Goal: Obtain resource: Download file/media

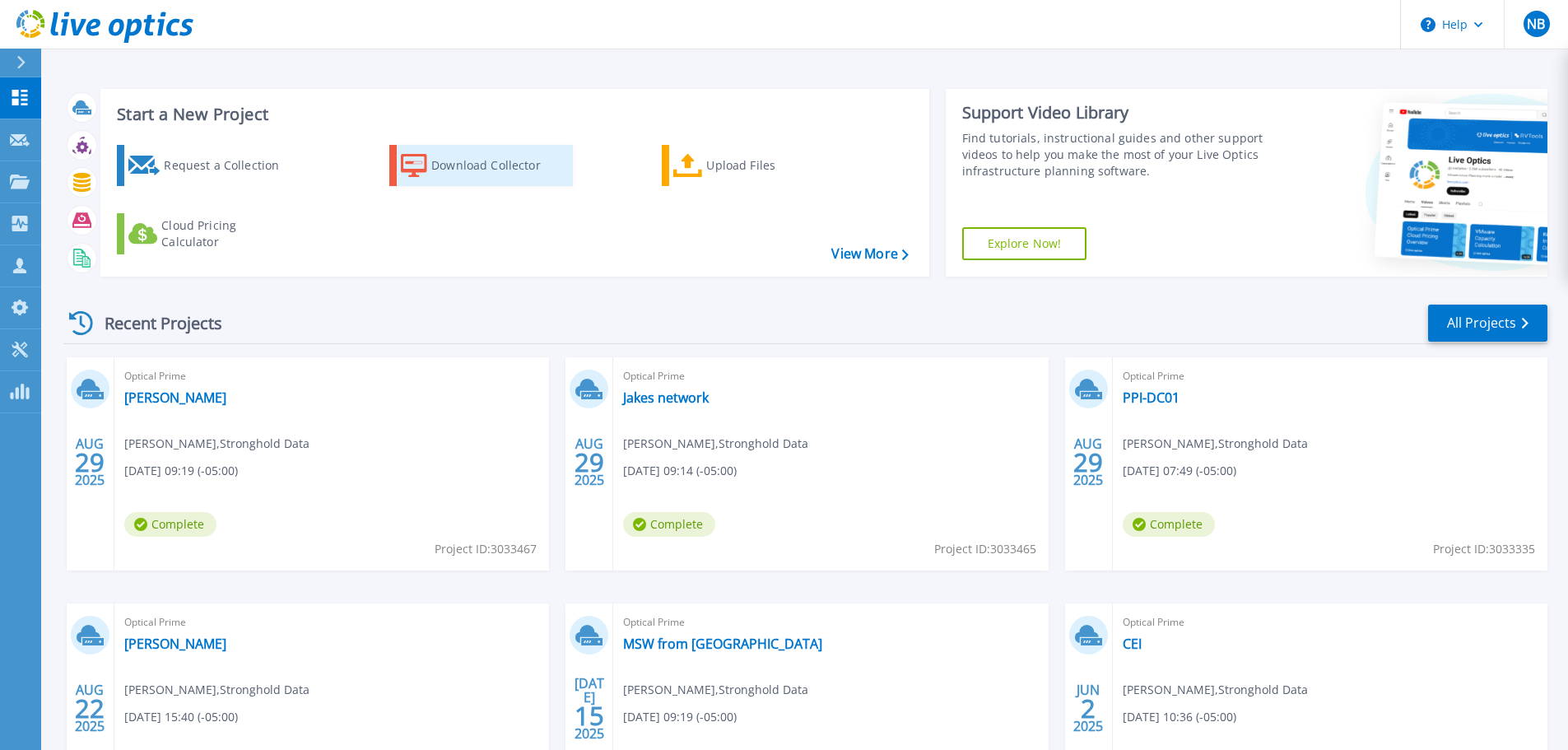
click at [482, 149] on div "Download Collector" at bounding box center [497, 165] width 132 height 33
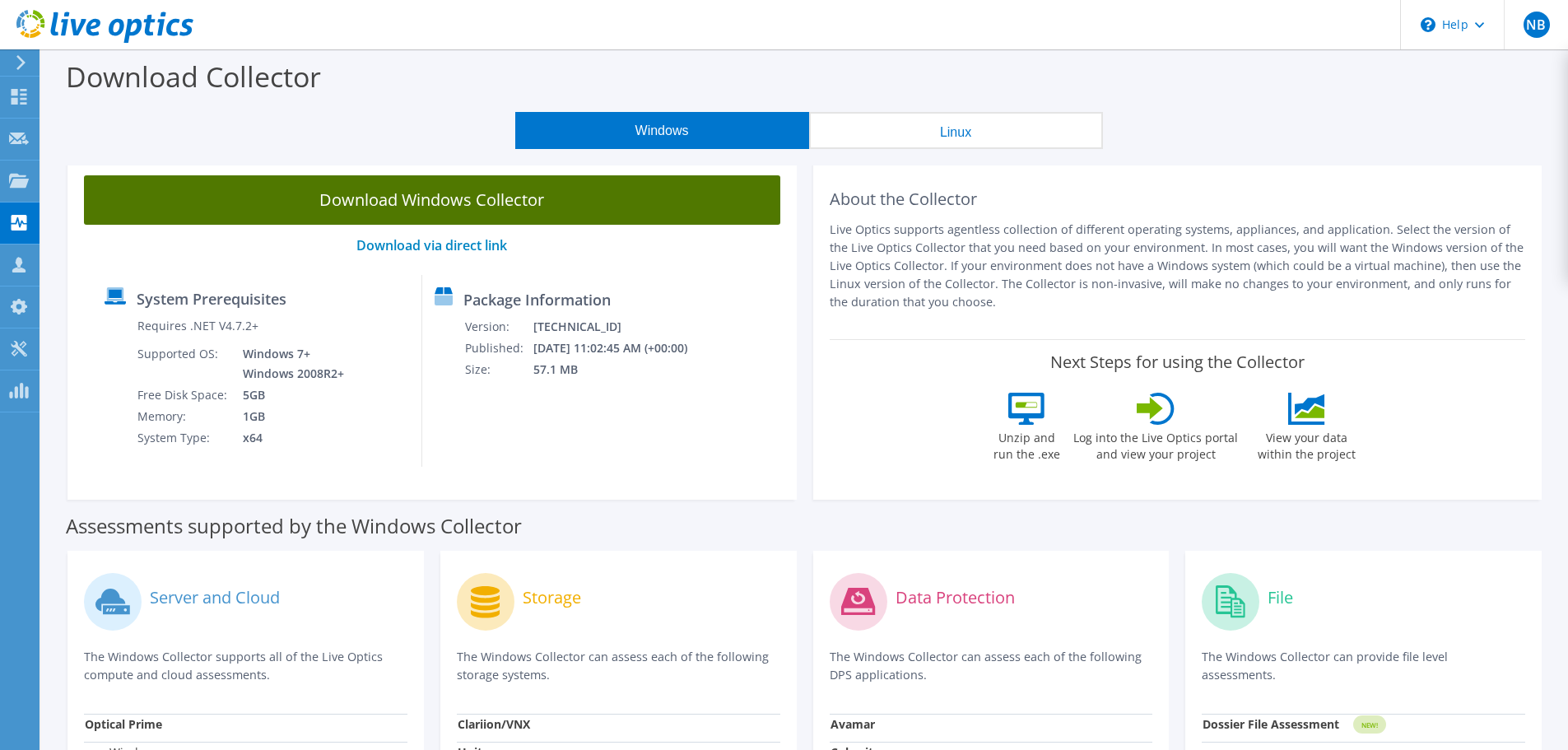
click at [459, 205] on link "Download Windows Collector" at bounding box center [432, 200] width 697 height 50
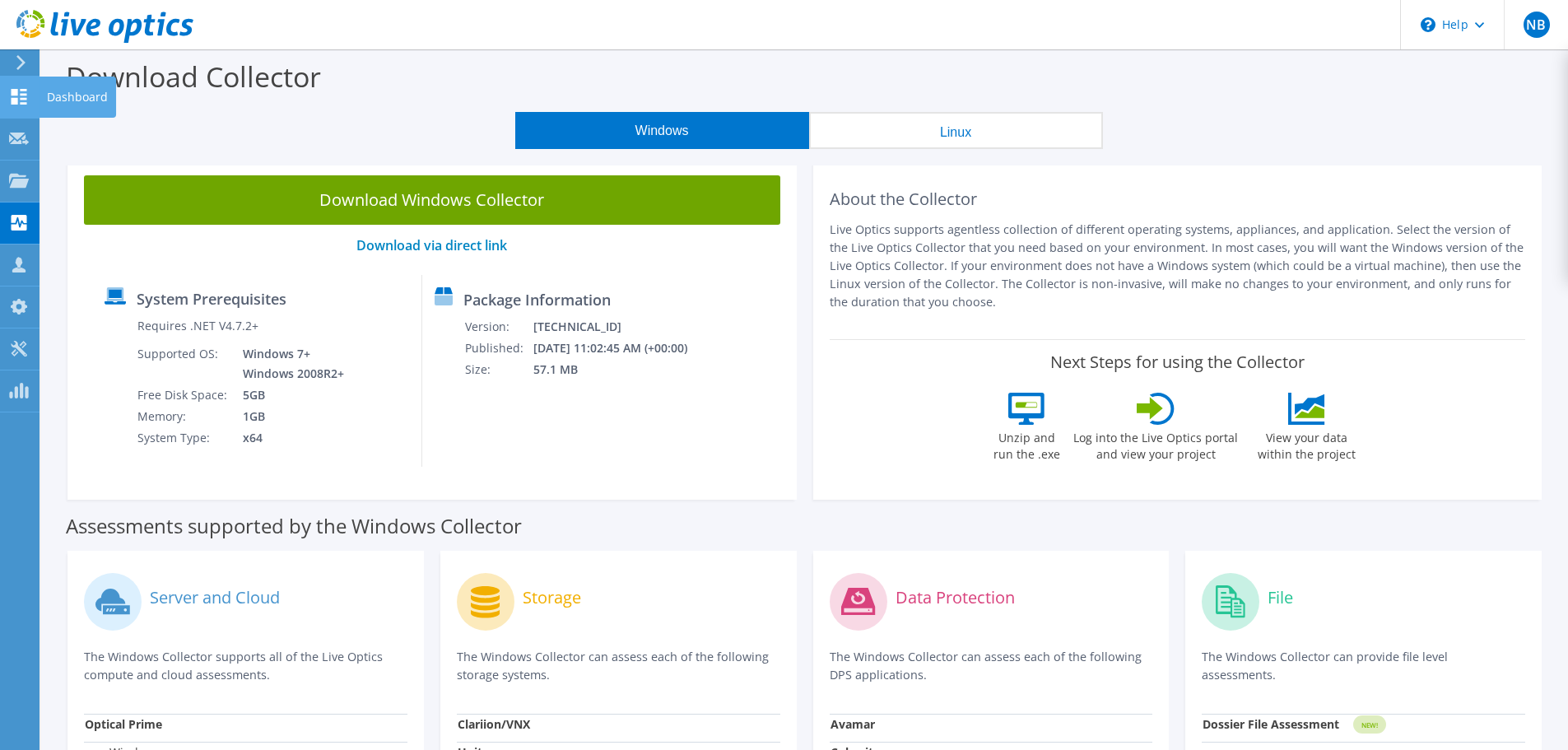
click at [20, 93] on icon at bounding box center [19, 96] width 20 height 16
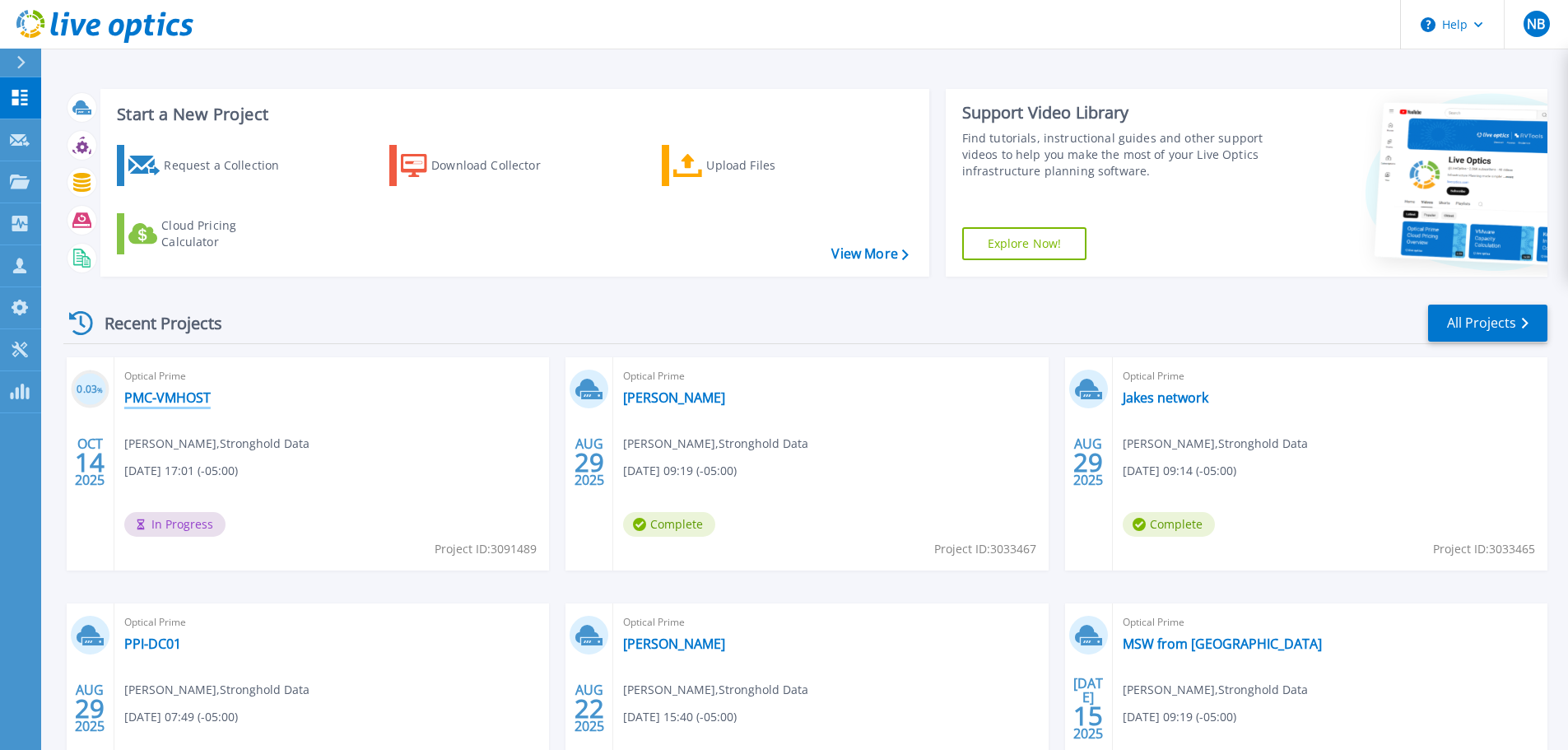
click at [145, 396] on link "PMC-VMHOST" at bounding box center [167, 398] width 87 height 17
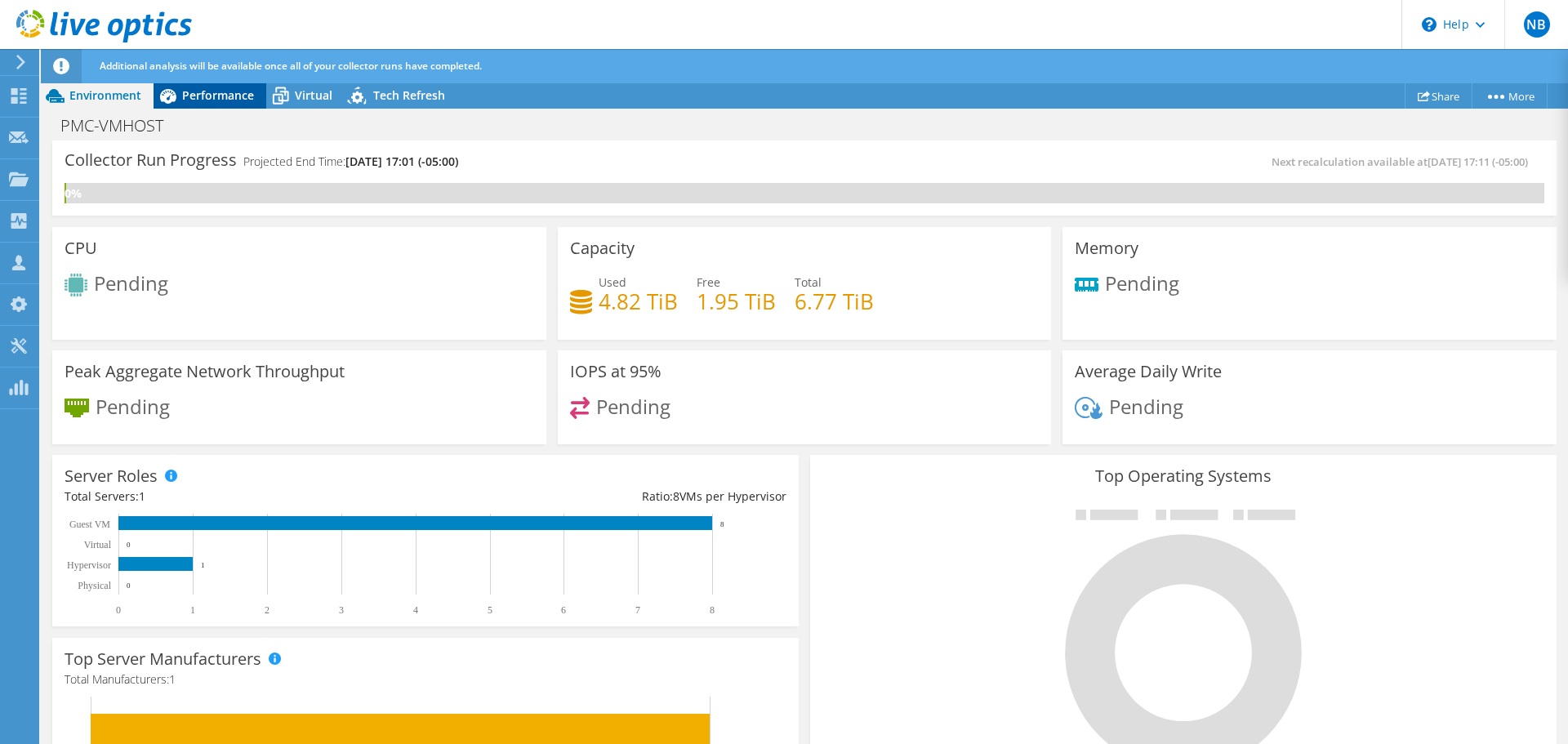
click at [202, 103] on div "Performance" at bounding box center [210, 95] width 113 height 26
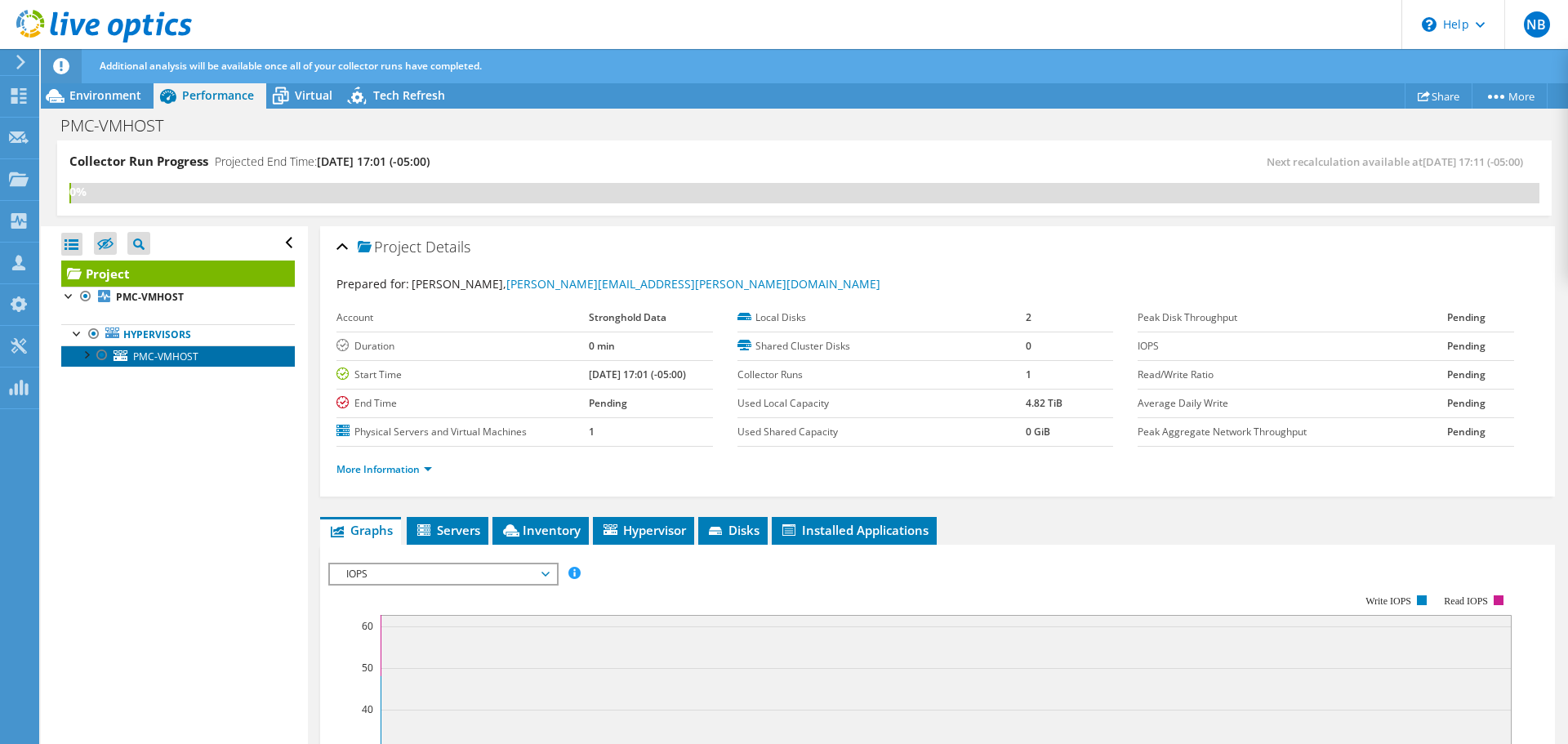
click at [178, 359] on span "PMC-VMHOST" at bounding box center [166, 356] width 66 height 14
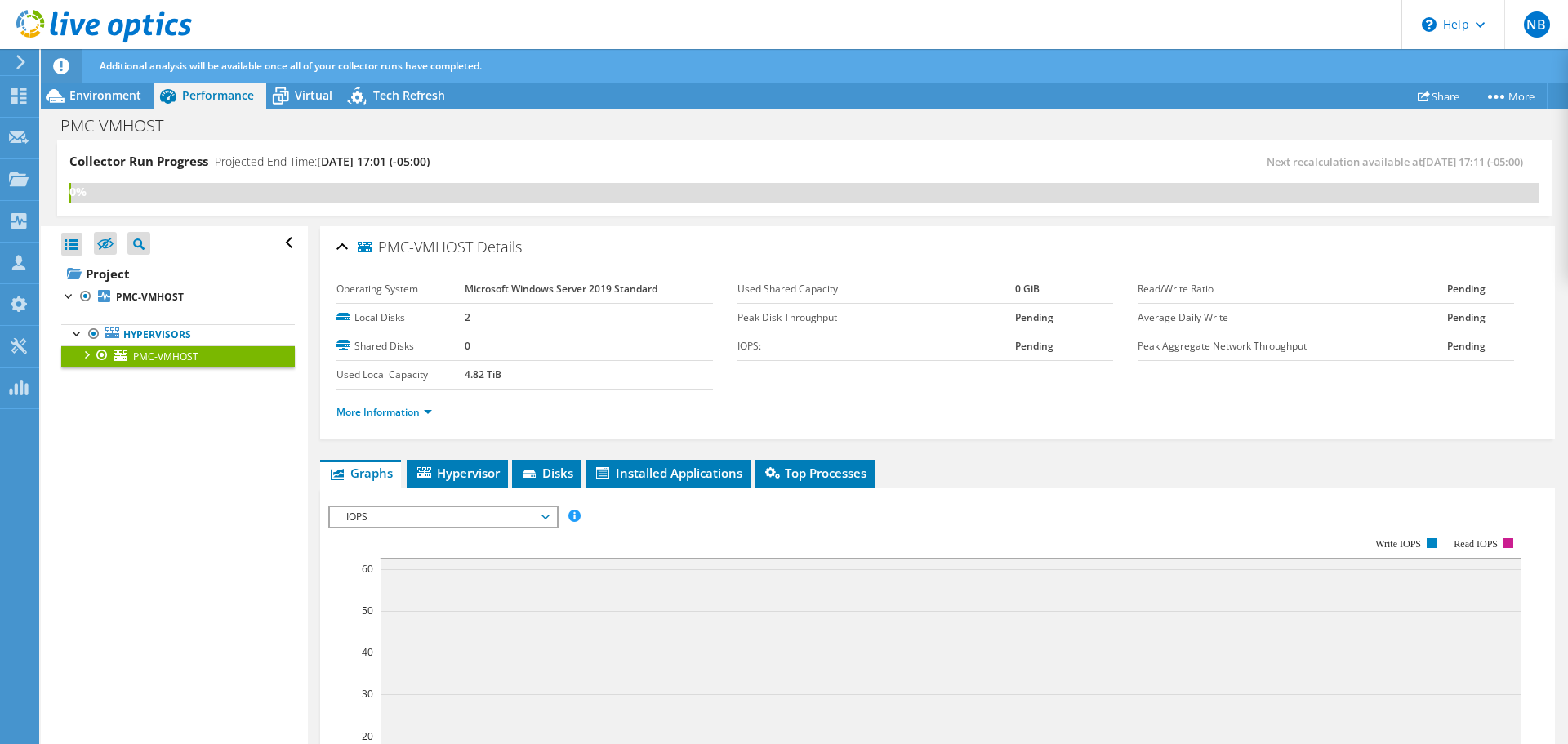
click at [85, 359] on div at bounding box center [86, 354] width 17 height 17
click at [449, 473] on span "Hypervisor" at bounding box center [458, 473] width 85 height 17
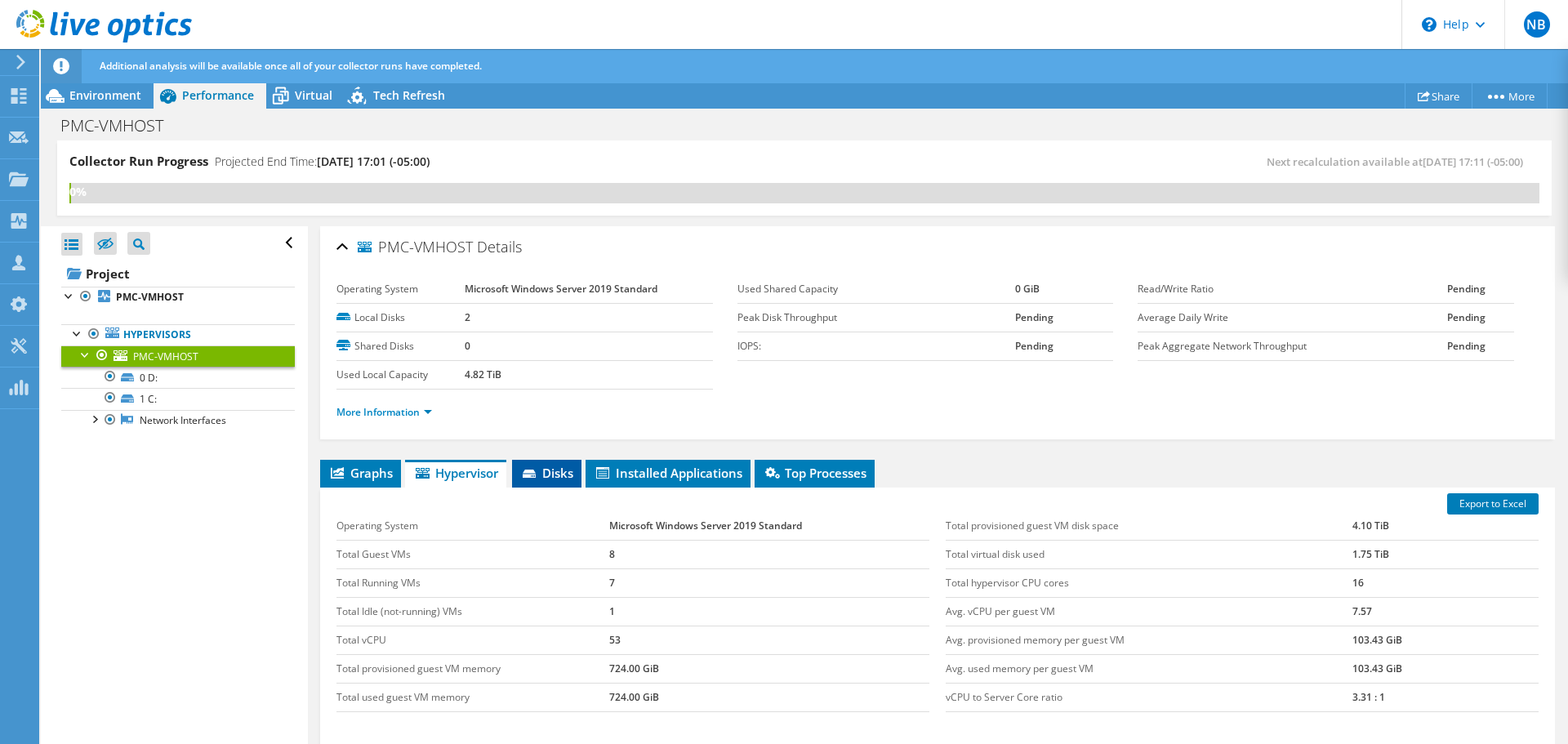
click at [563, 472] on span "Disks" at bounding box center [546, 473] width 53 height 17
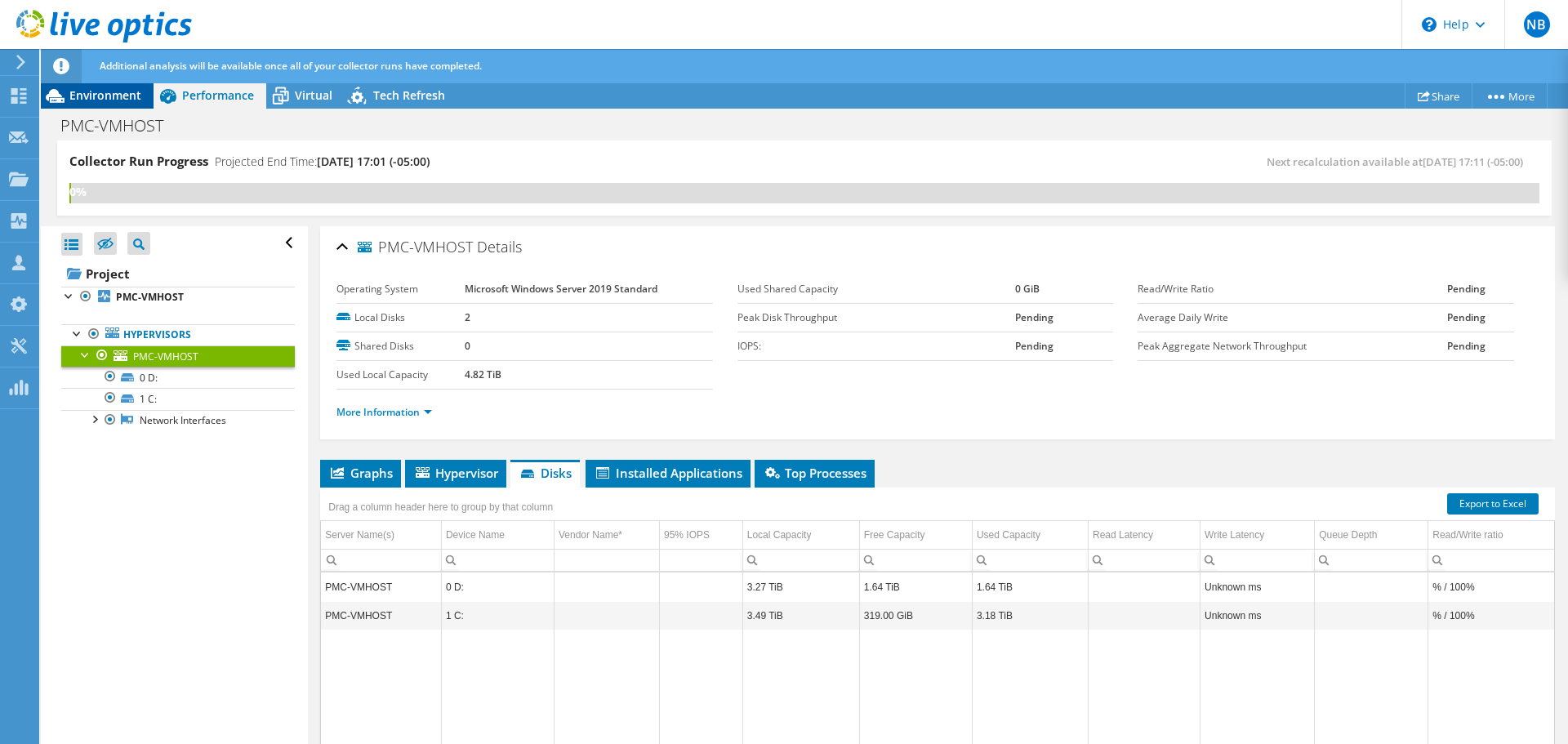
click at [102, 95] on span "Environment" at bounding box center [106, 95] width 72 height 16
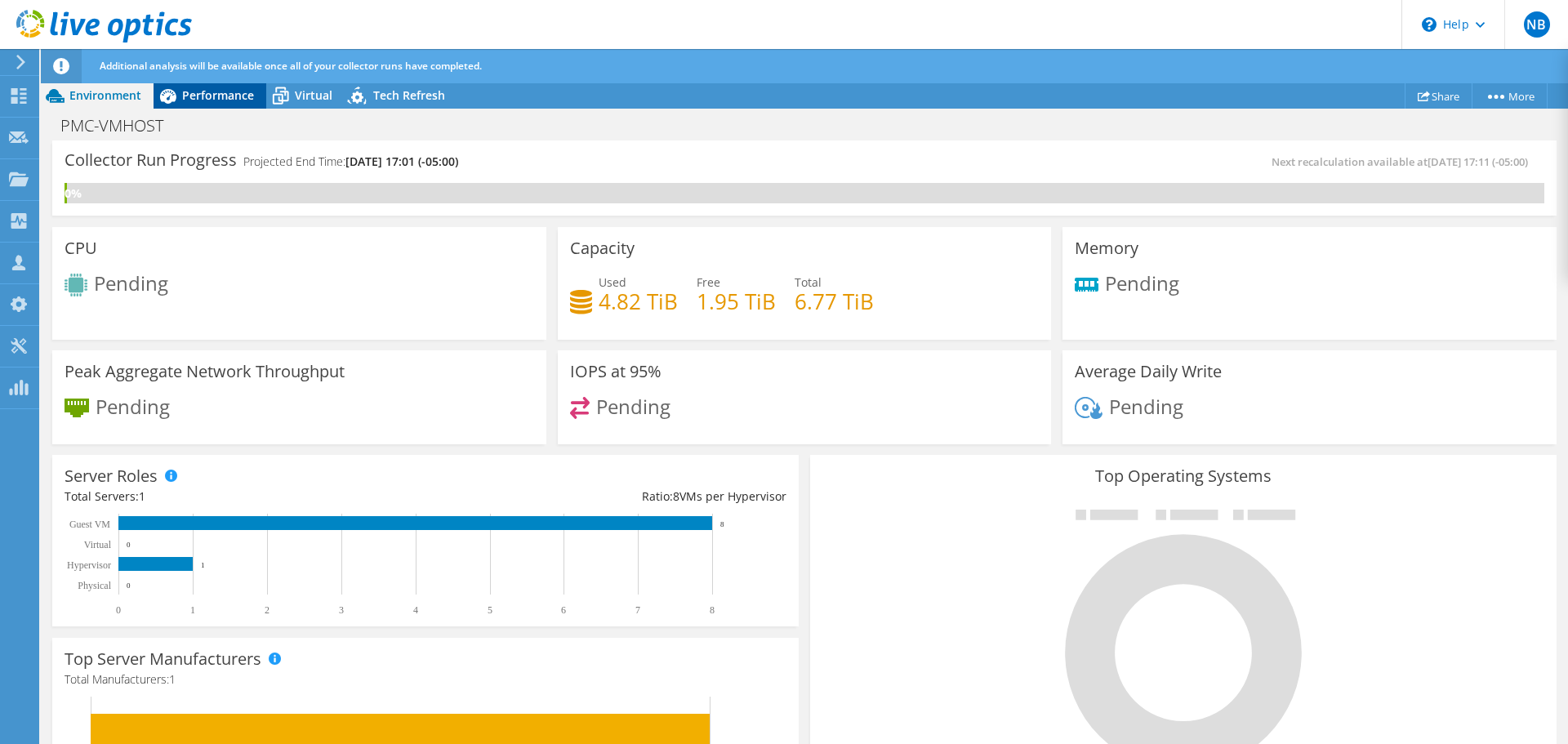
click at [218, 100] on span "Performance" at bounding box center [219, 95] width 72 height 16
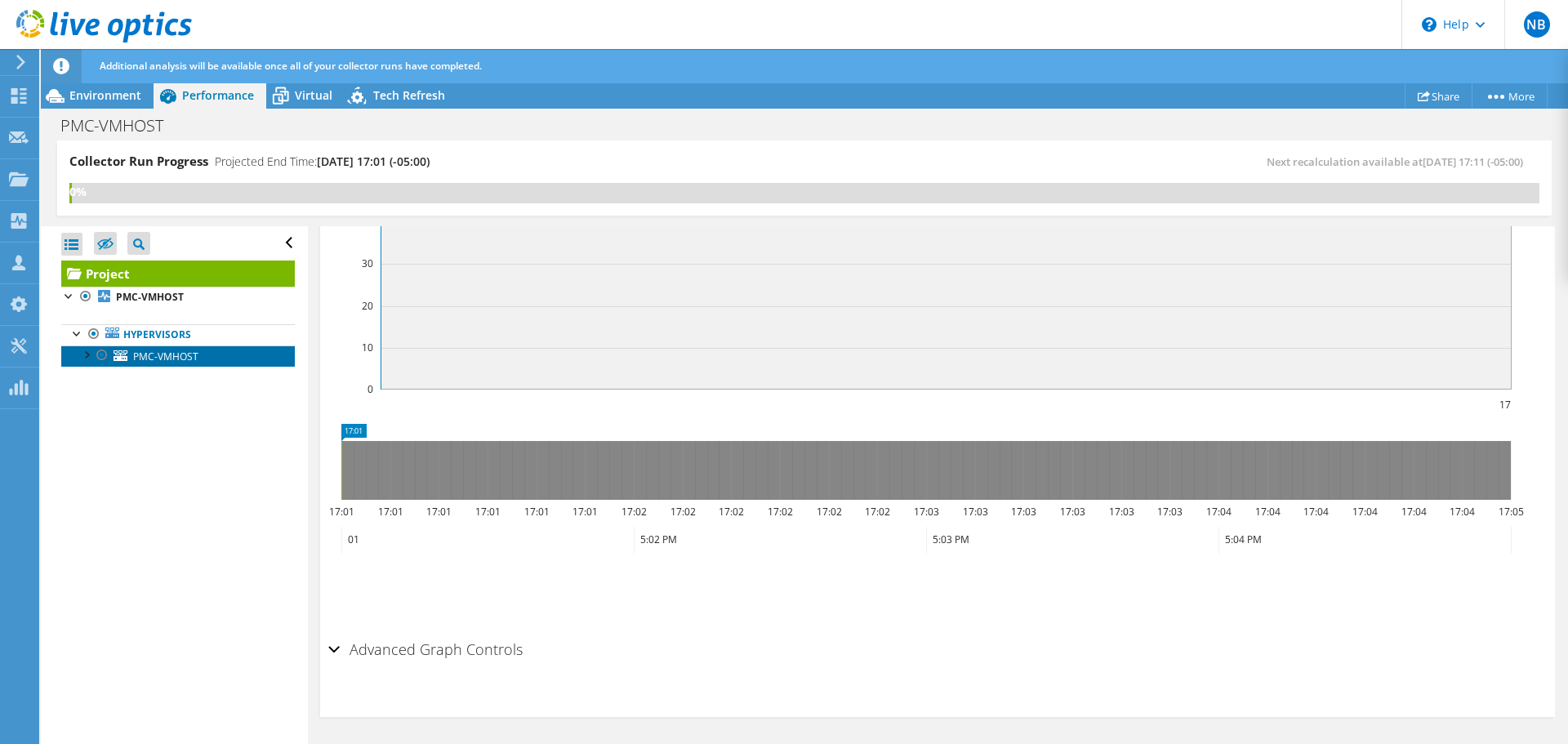
click at [141, 358] on span "PMC-VMHOST" at bounding box center [166, 356] width 66 height 14
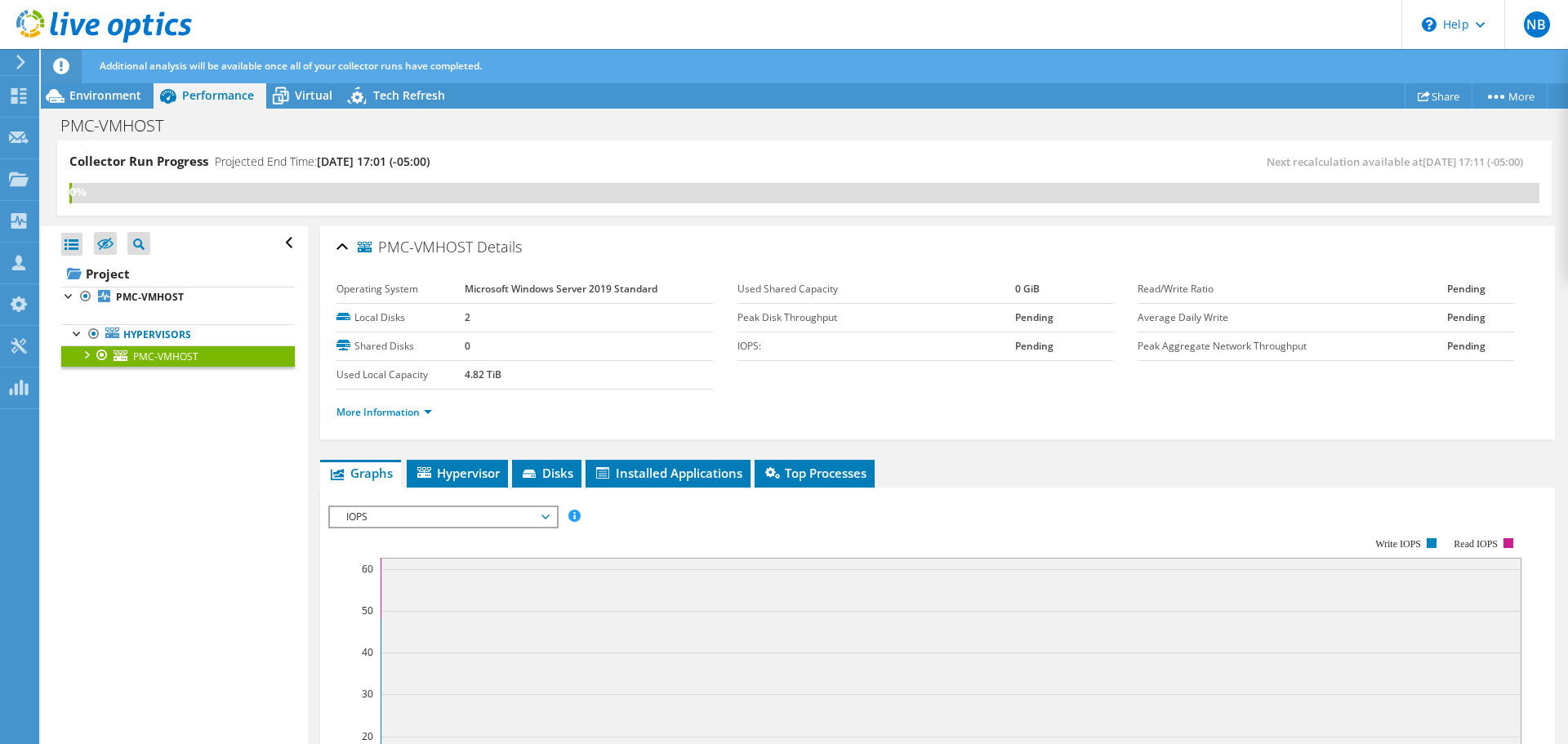
click at [512, 520] on span "IOPS" at bounding box center [443, 516] width 209 height 19
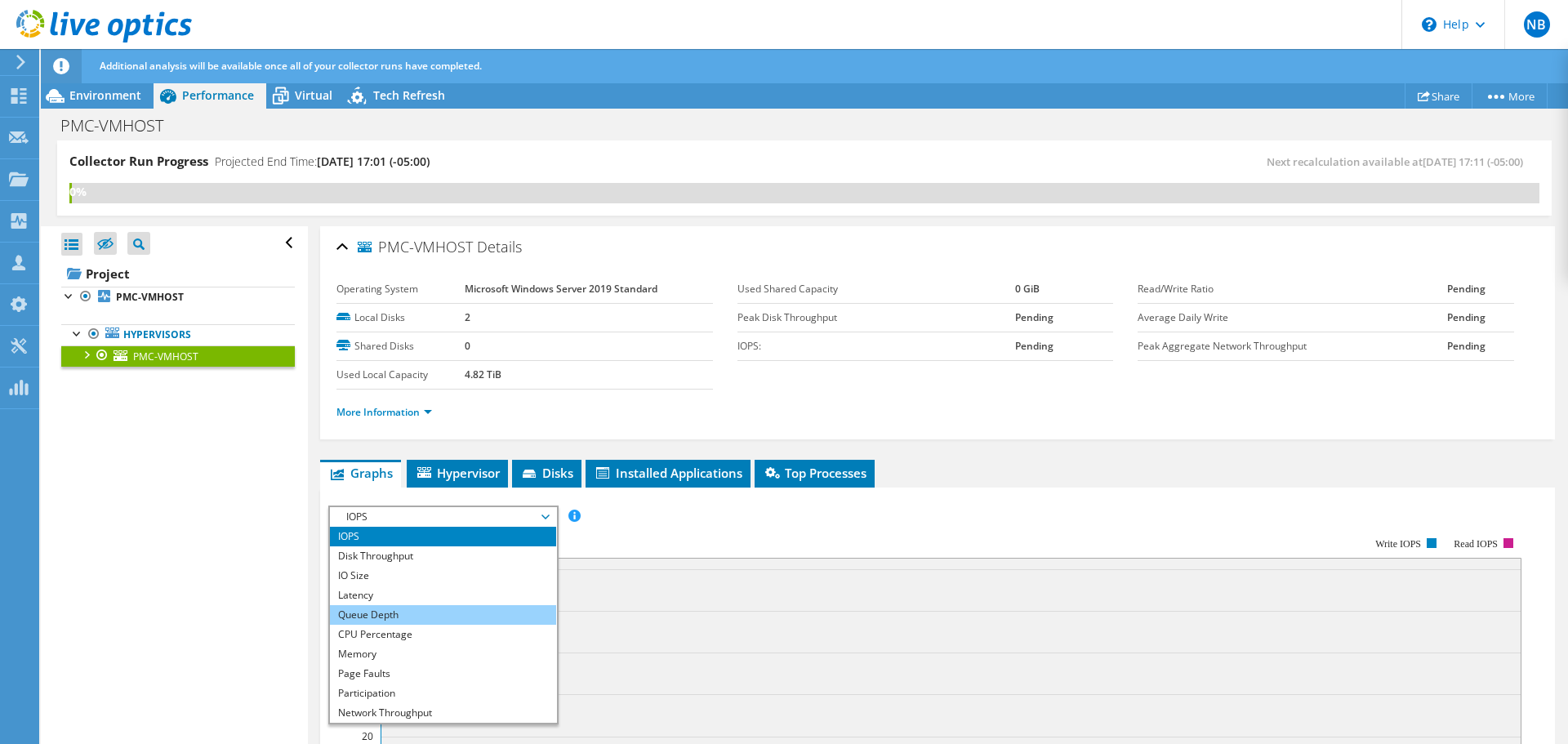
scroll to position [19, 0]
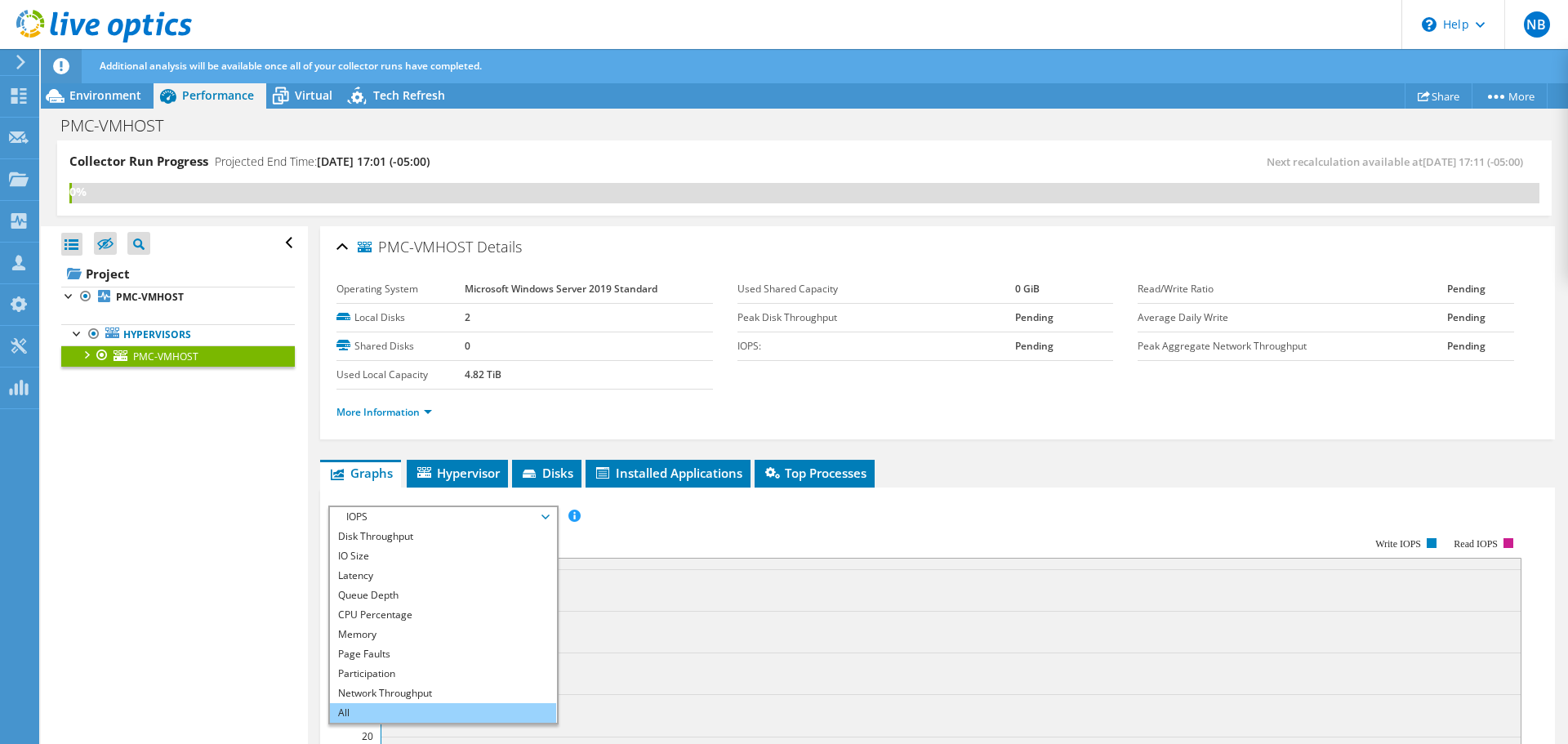
click at [427, 712] on li "All" at bounding box center [443, 712] width 226 height 19
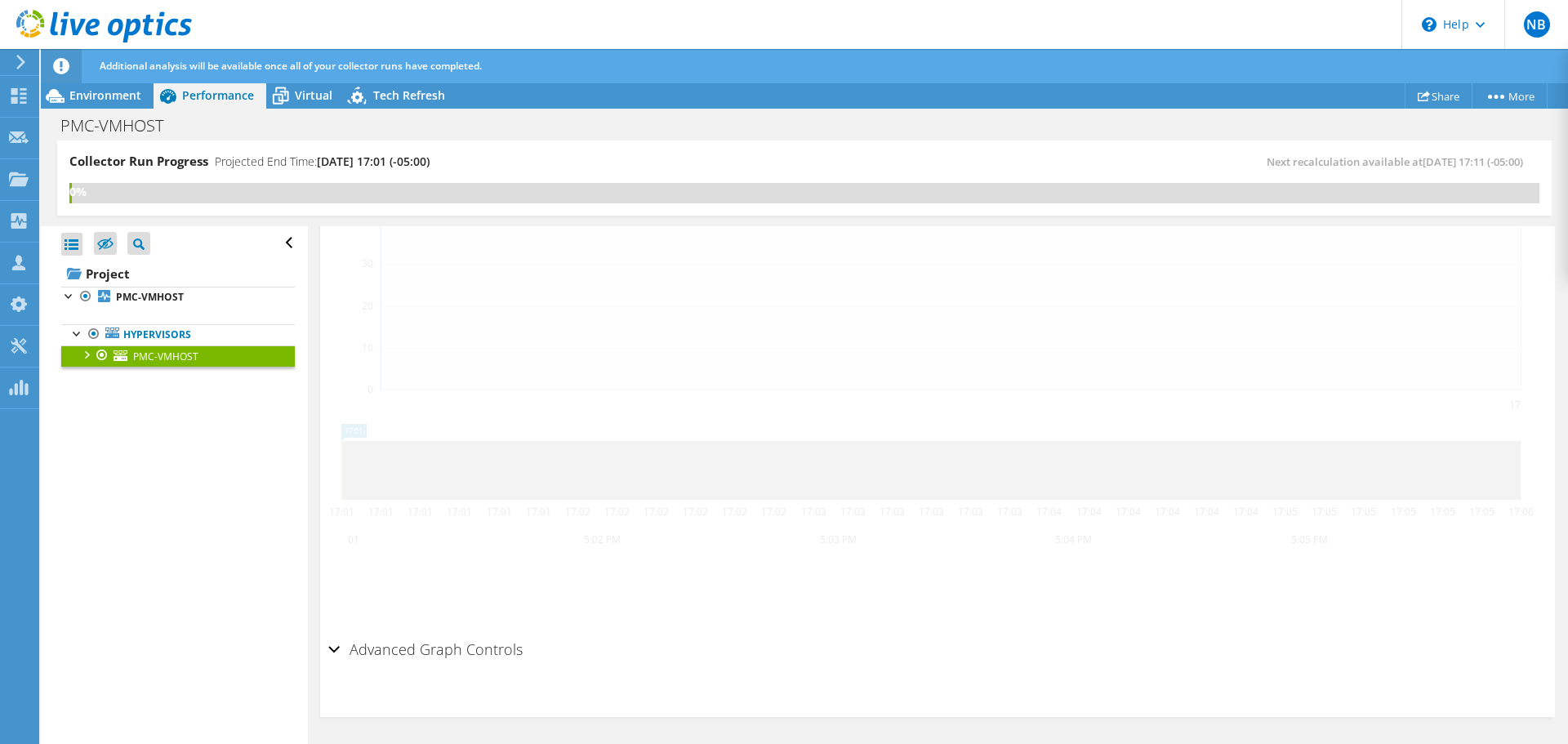
scroll to position [0, 0]
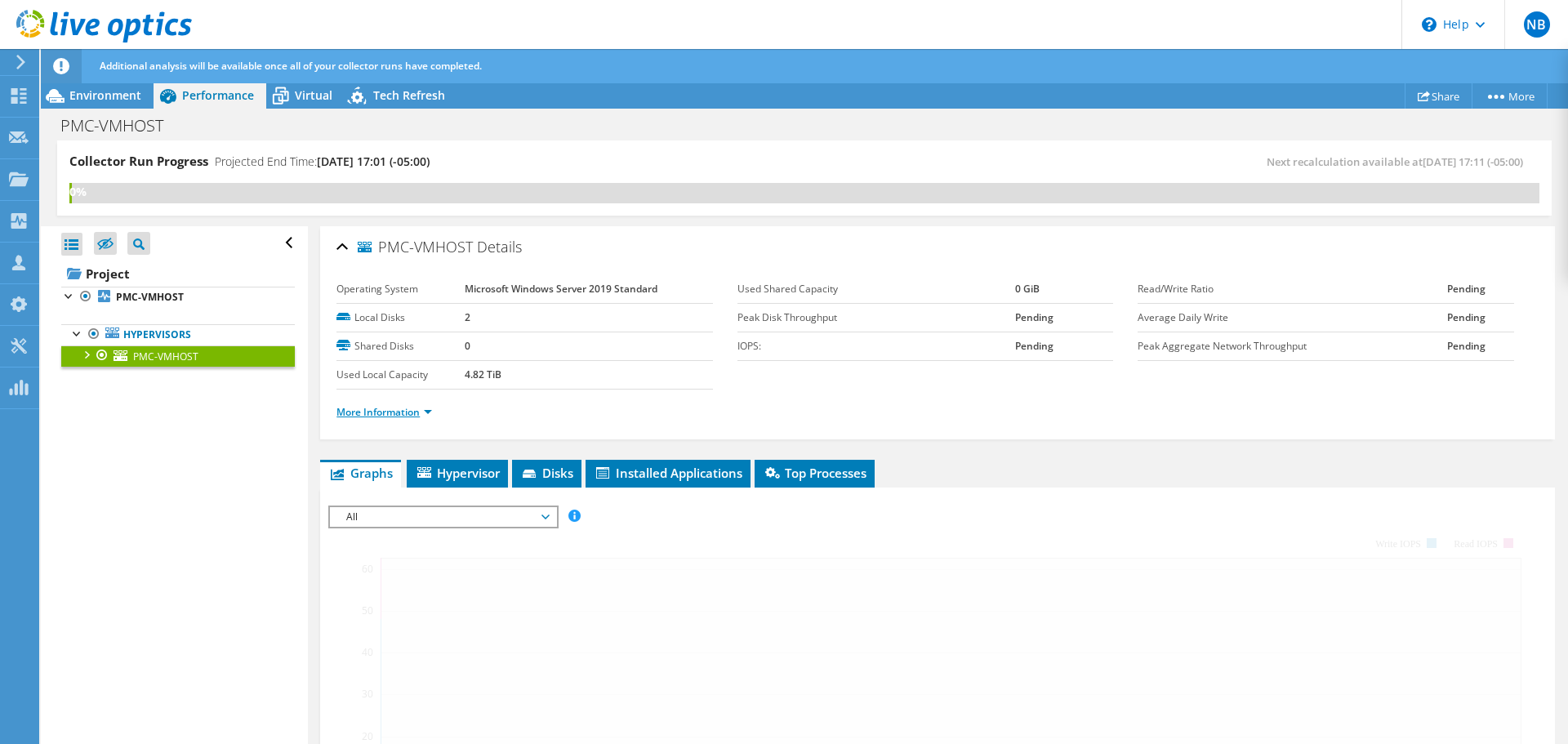
click at [388, 406] on link "More Information" at bounding box center [384, 411] width 95 height 14
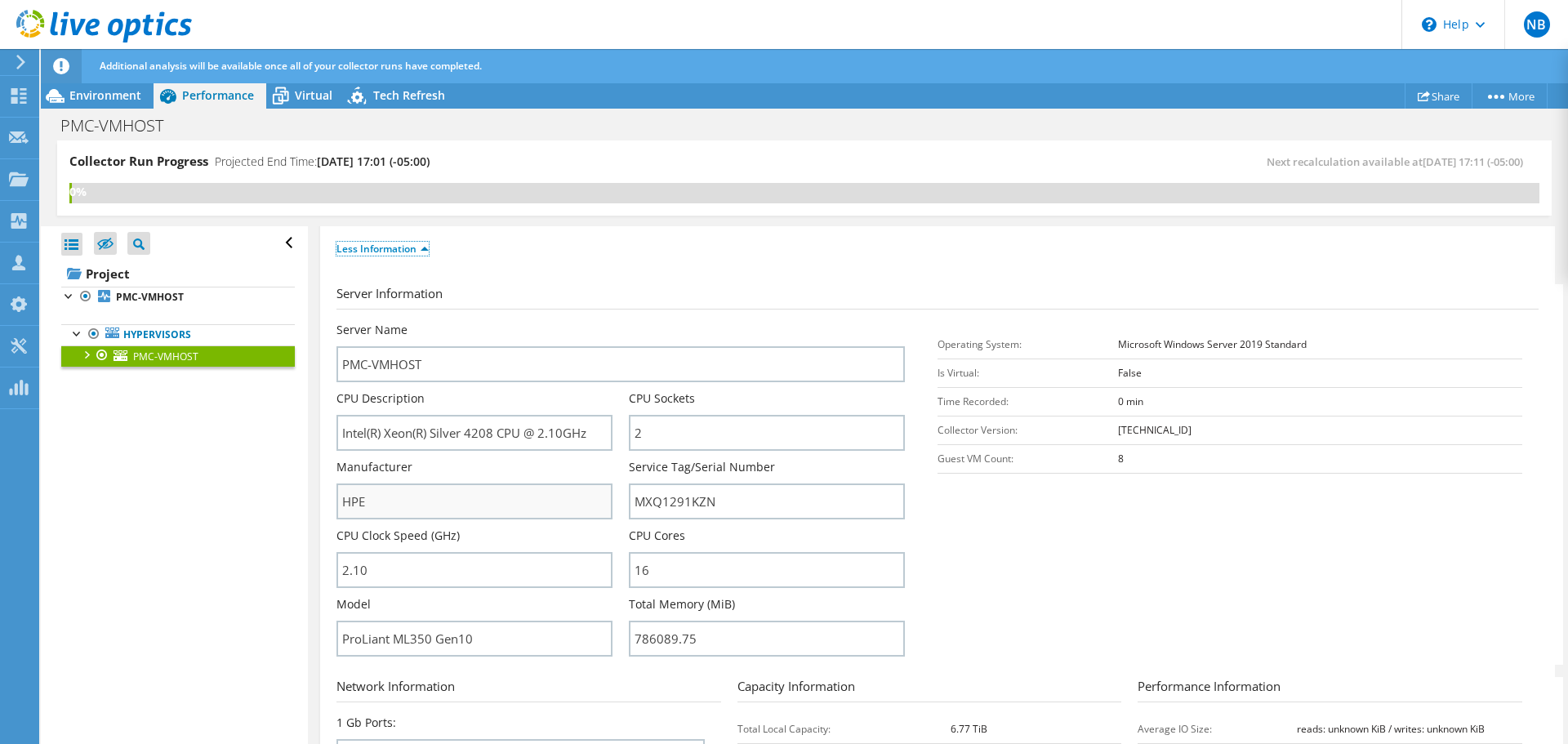
scroll to position [245, 0]
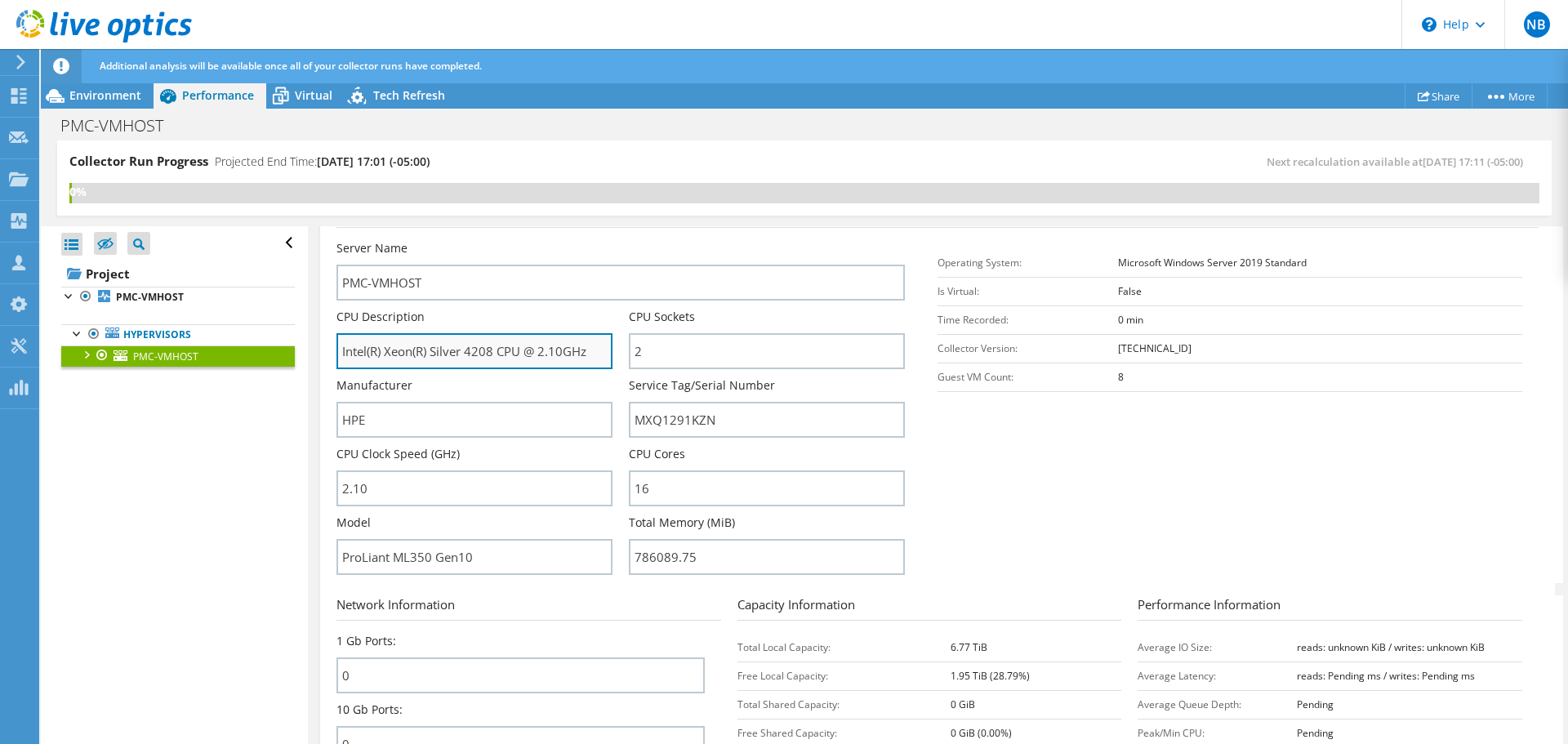
click at [549, 348] on input "Intel(R) Xeon(R) Silver 4208 CPU @ 2.10GHz" at bounding box center [474, 351] width 276 height 36
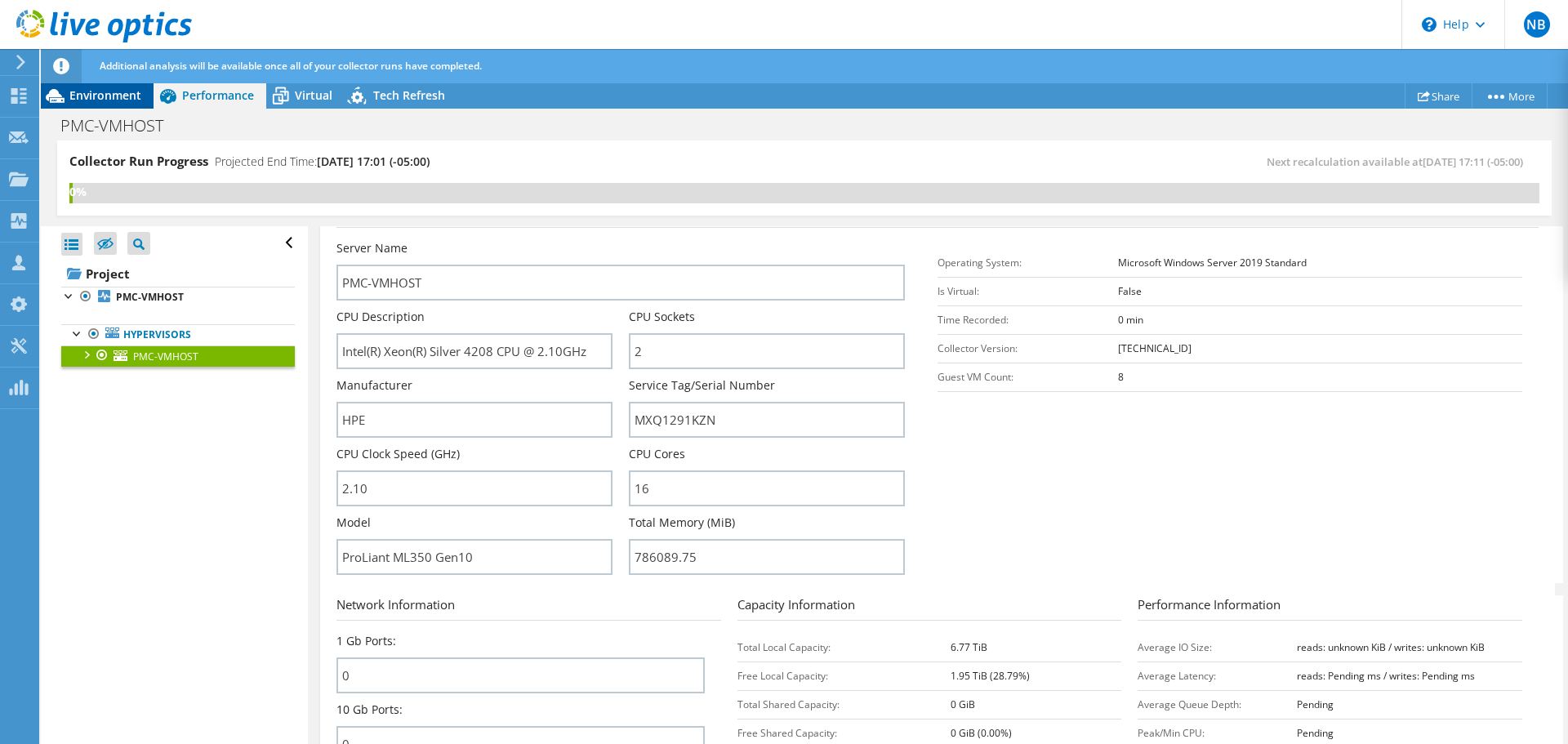
click at [99, 88] on span "Environment" at bounding box center [106, 95] width 72 height 16
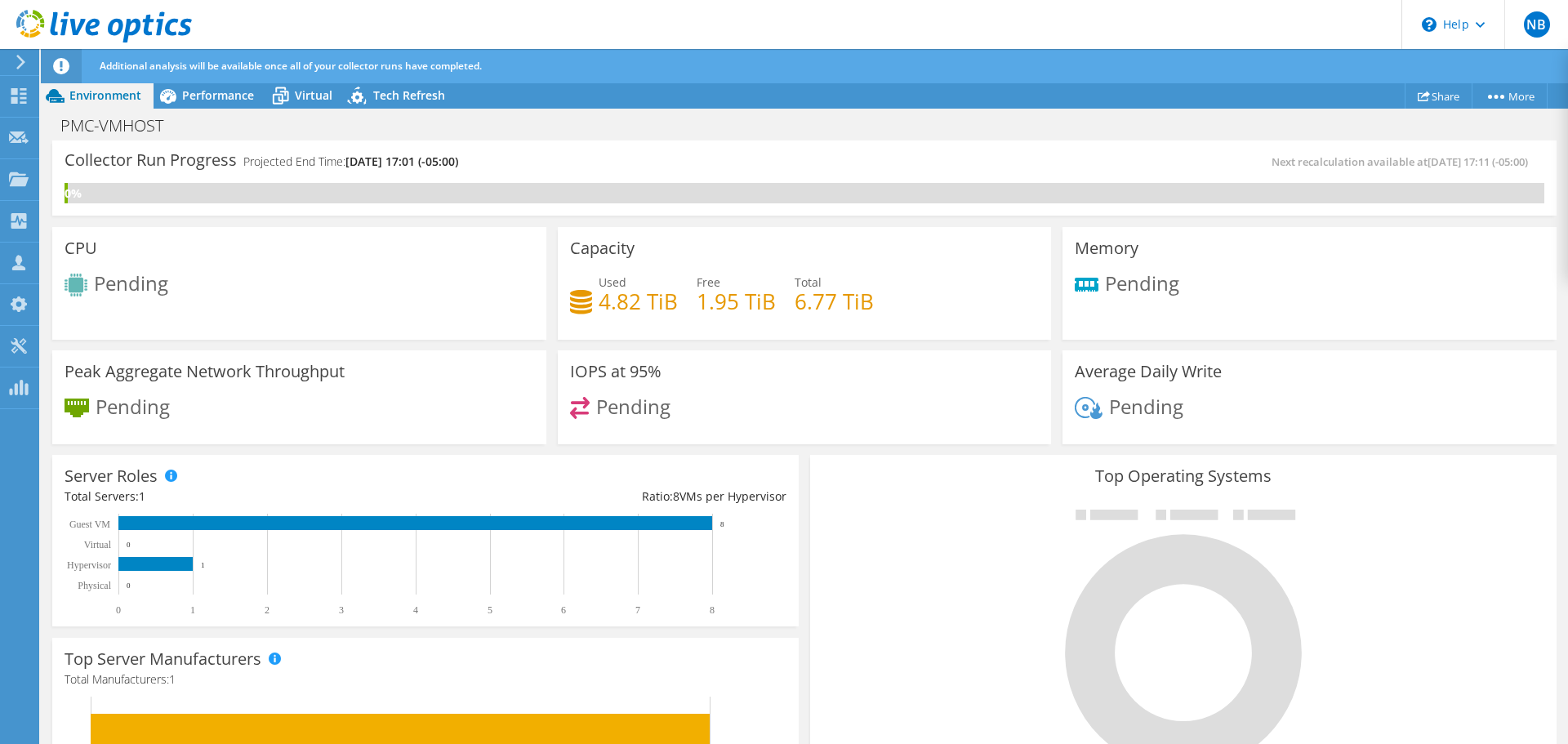
scroll to position [735, 0]
drag, startPoint x: 649, startPoint y: 183, endPoint x: 640, endPoint y: 159, distance: 25.6
click at [640, 159] on div "Collector Run Progress Projected End Time: 10/16/2025, 17:01 (-05:00)" at bounding box center [435, 168] width 740 height 31
